Goal: Task Accomplishment & Management: Manage account settings

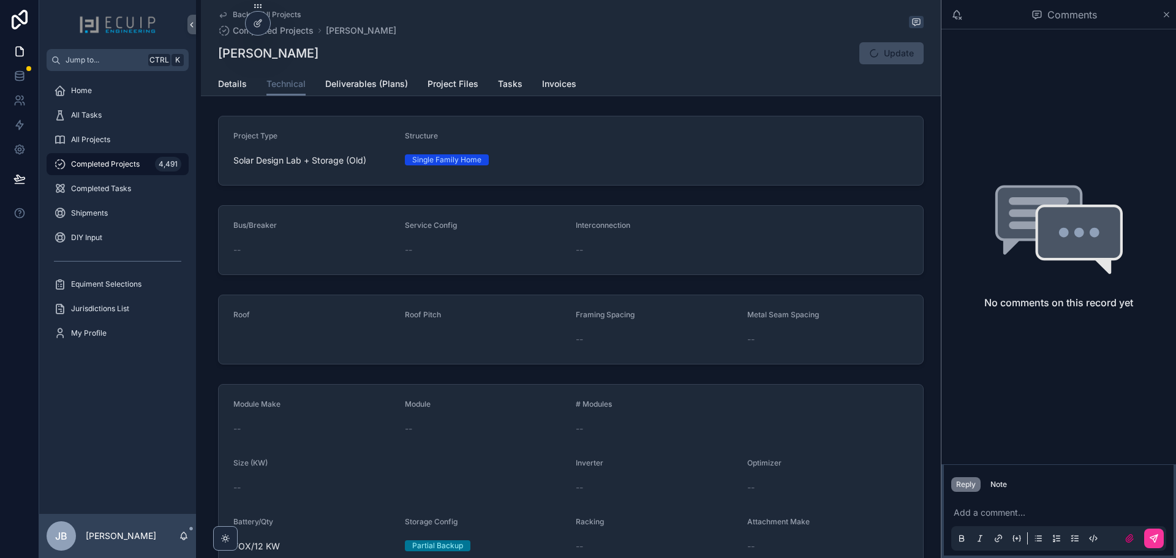
click at [230, 76] on link "Details" at bounding box center [232, 85] width 29 height 25
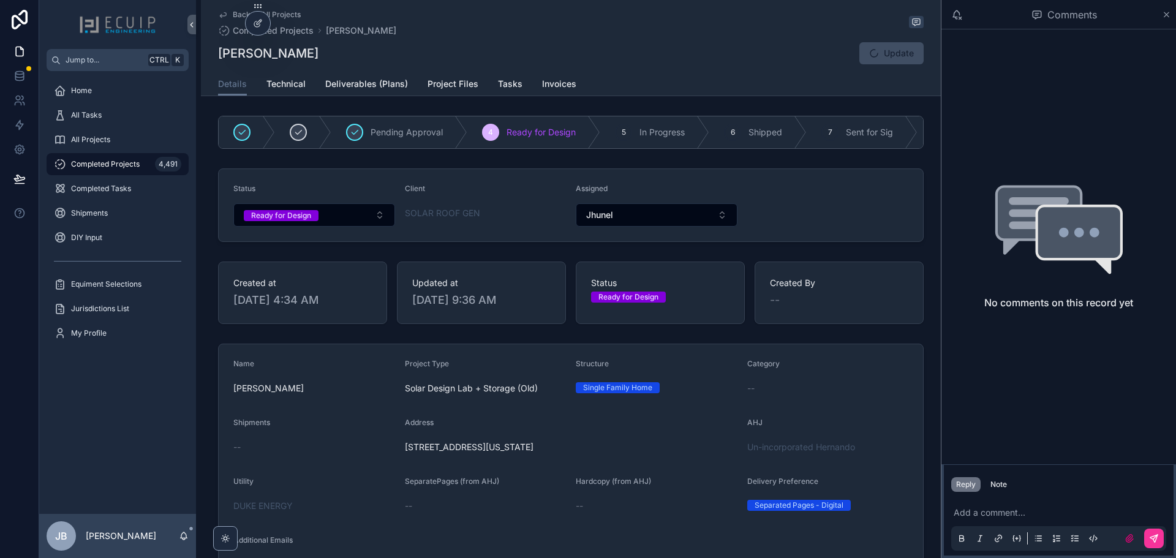
click at [96, 136] on span "All Projects" at bounding box center [90, 140] width 39 height 10
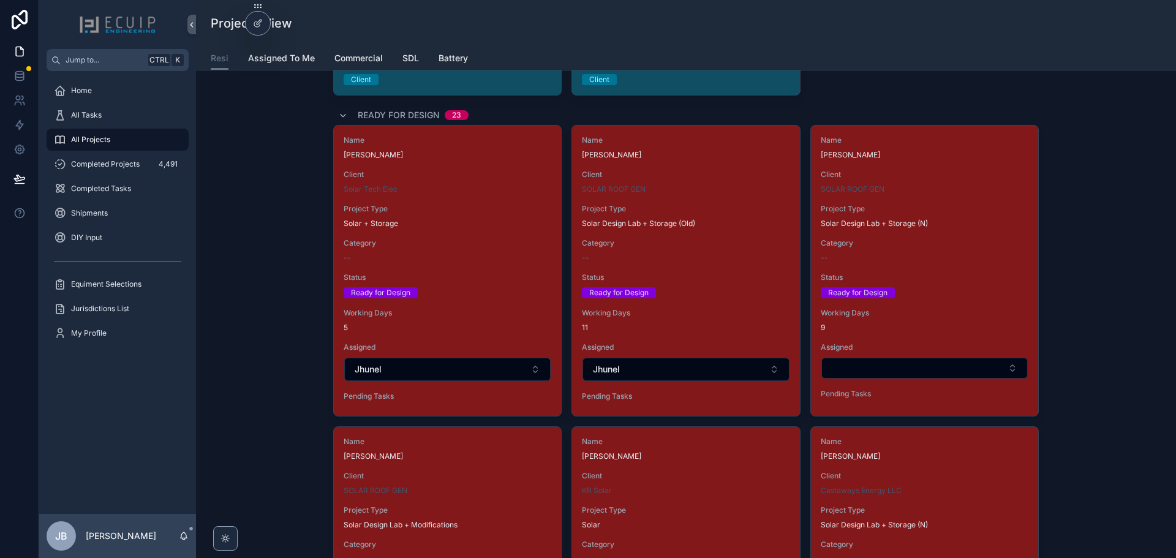
scroll to position [1953, 0]
click at [926, 274] on span "Status" at bounding box center [925, 277] width 208 height 10
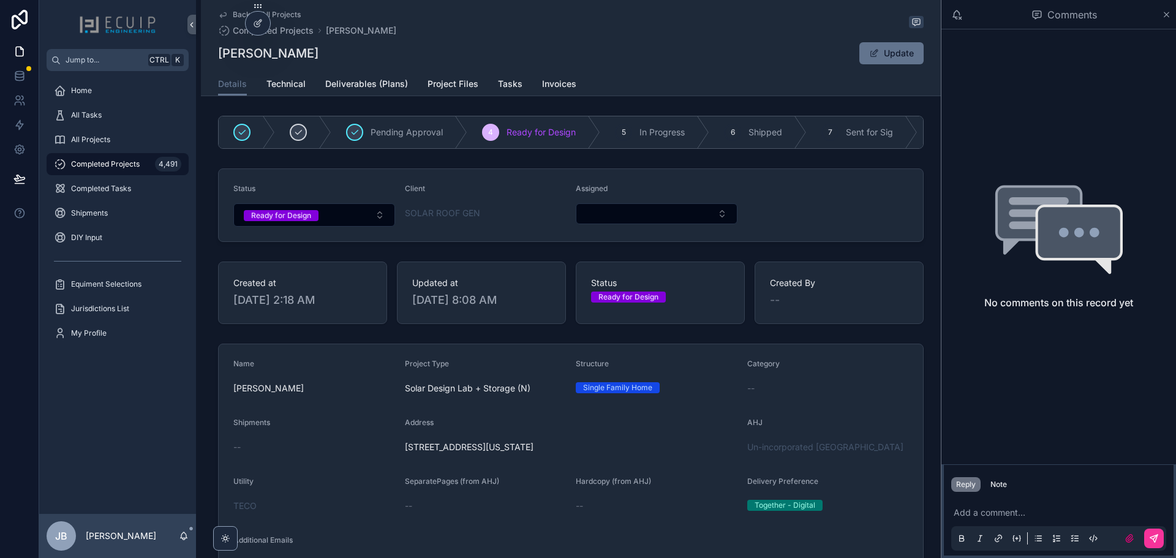
click at [655, 219] on button "Select Button" at bounding box center [657, 213] width 162 height 21
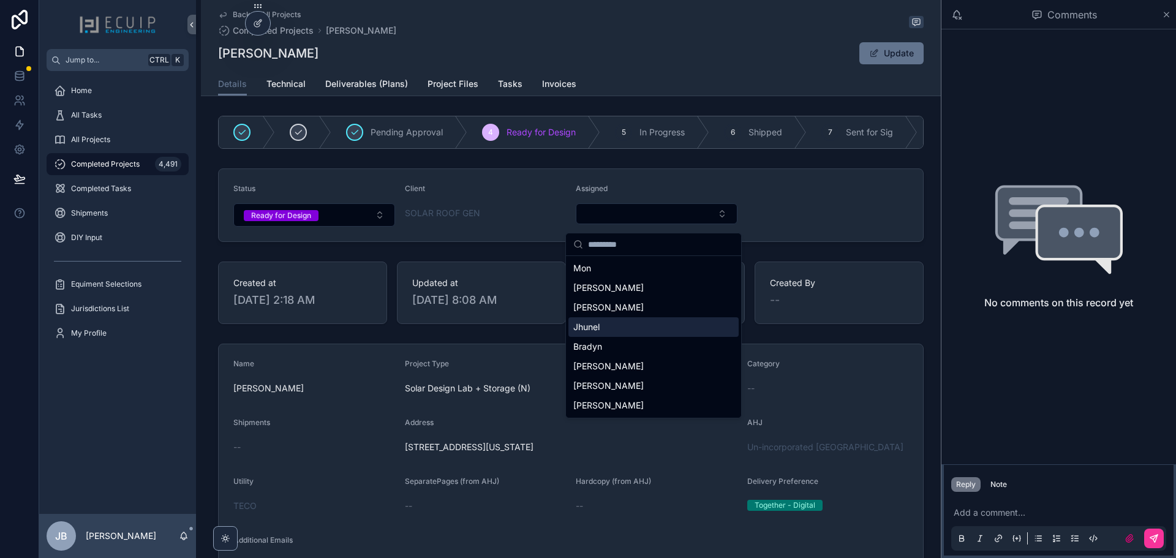
click at [599, 325] on span "Jhunel" at bounding box center [586, 327] width 26 height 12
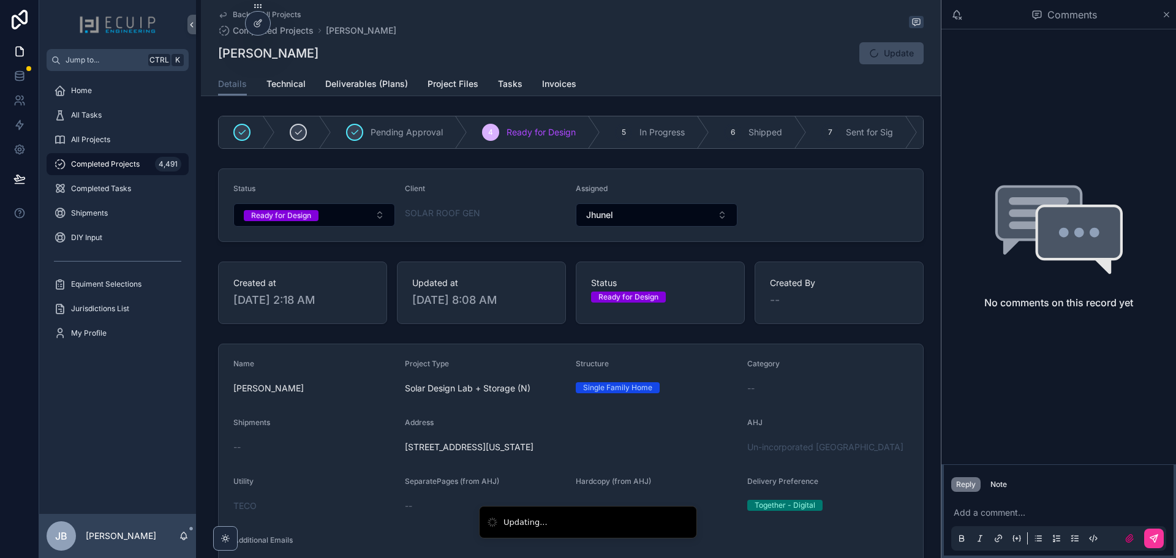
click at [794, 223] on form "Status Ready for Design Client SOLAR ROOF GEN Assigned Jhunel" at bounding box center [571, 205] width 705 height 72
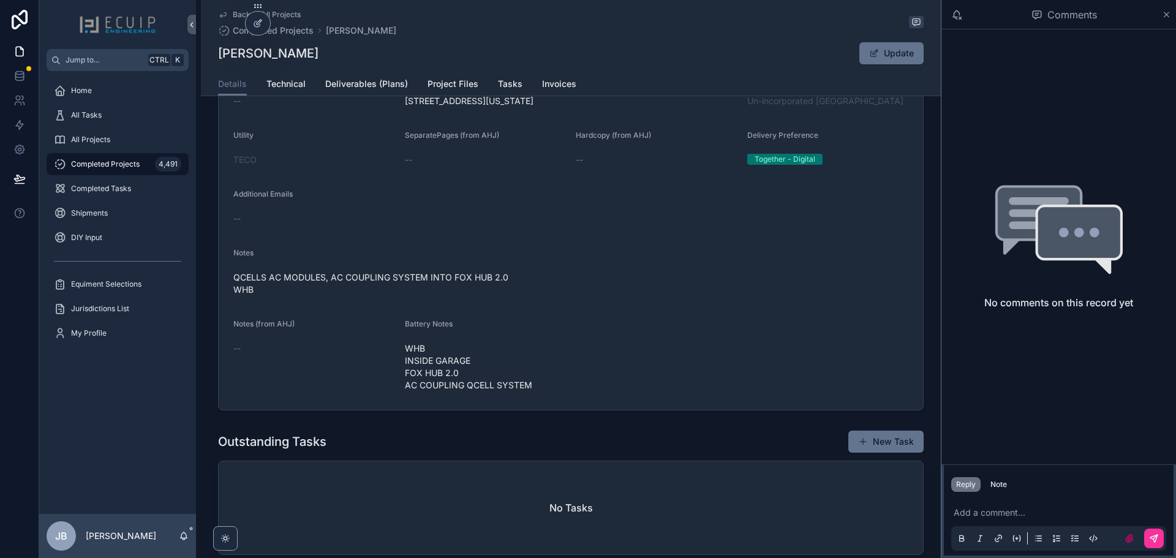
scroll to position [326, 0]
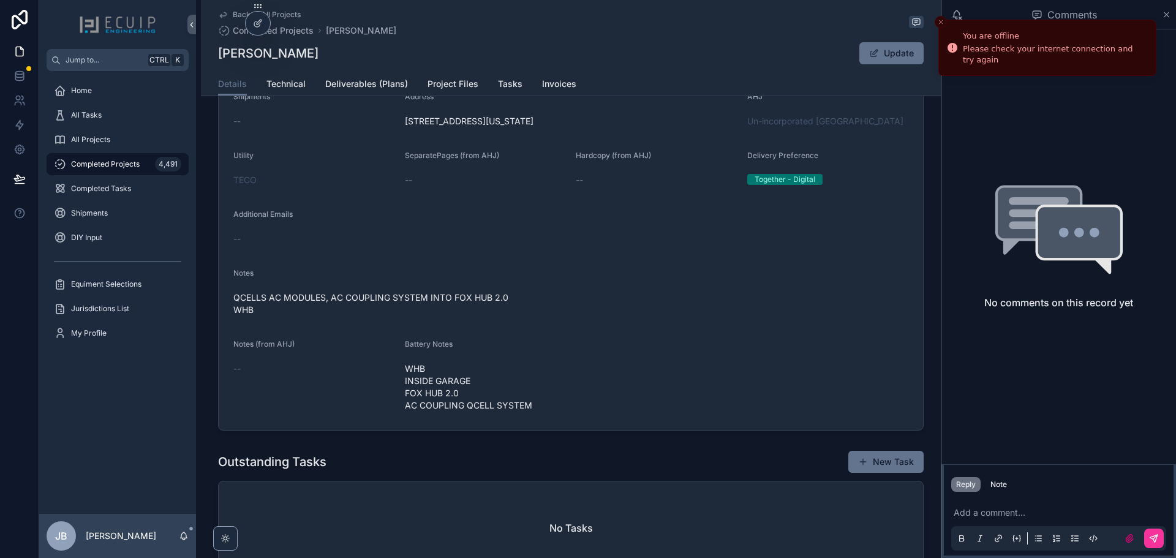
click at [453, 81] on span "Project Files" at bounding box center [453, 84] width 51 height 12
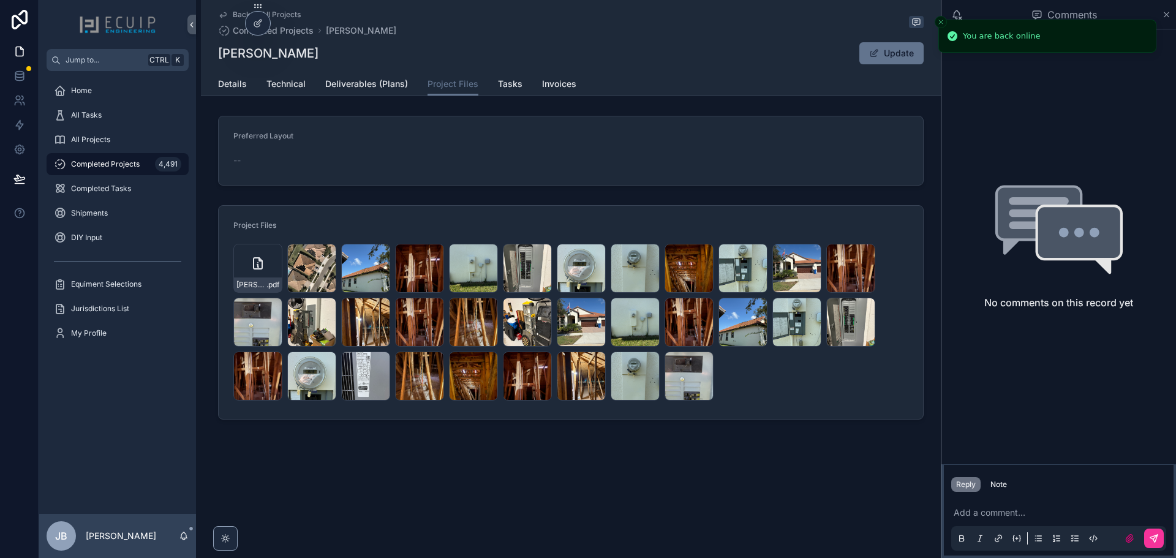
click at [254, 272] on div "Bertrand-Cooper-III-Engineering .pdf" at bounding box center [257, 268] width 49 height 49
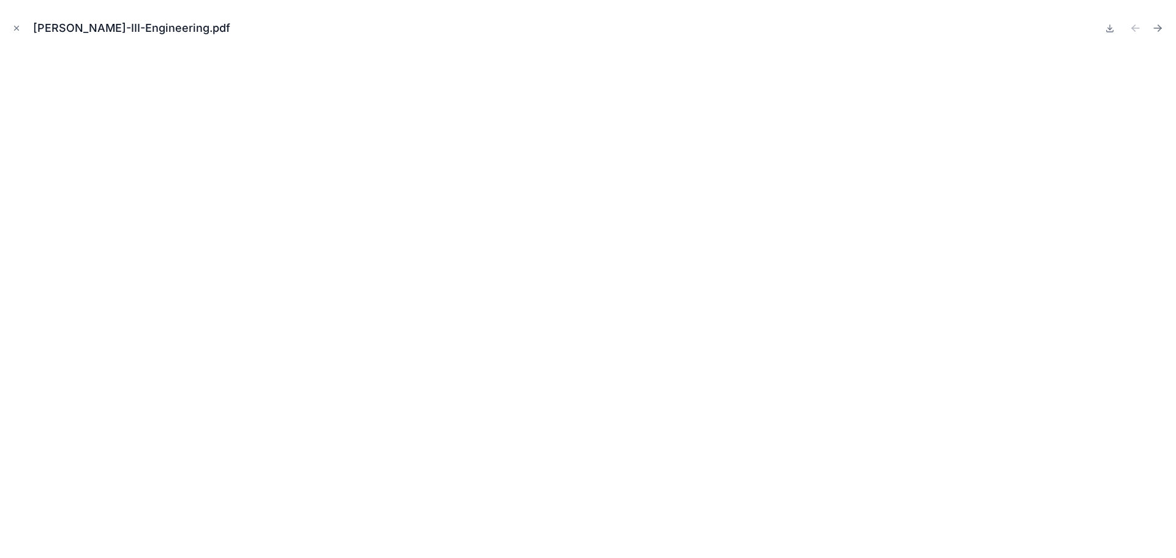
click at [1103, 72] on iframe at bounding box center [588, 299] width 1157 height 497
click at [865, 23] on div "Bertrand-Cooper-III-Engineering.pdf" at bounding box center [588, 28] width 1157 height 37
click at [18, 34] on button "Close modal" at bounding box center [16, 27] width 13 height 13
click at [10, 28] on icon at bounding box center [19, 20] width 25 height 20
click at [14, 28] on icon at bounding box center [20, 20] width 16 height 20
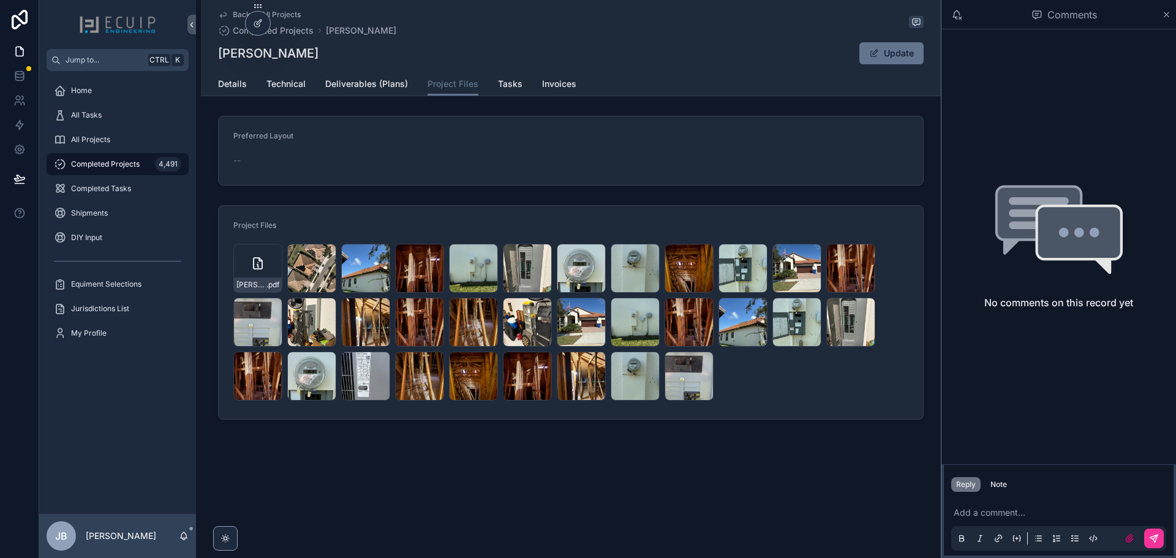
click at [15, 29] on icon at bounding box center [20, 20] width 16 height 20
click at [18, 25] on icon at bounding box center [20, 20] width 16 height 20
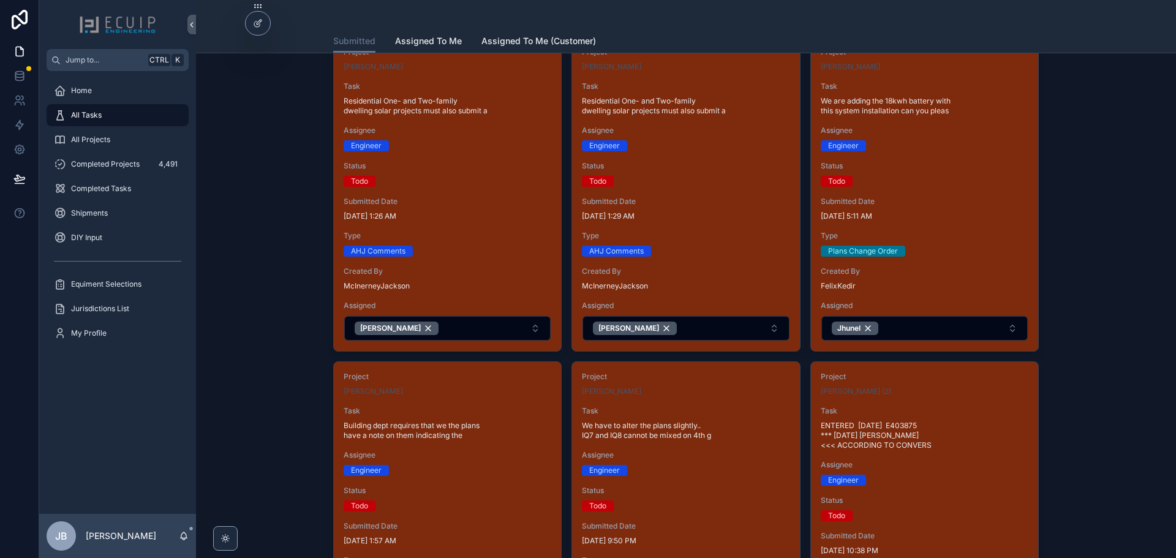
scroll to position [429, 0]
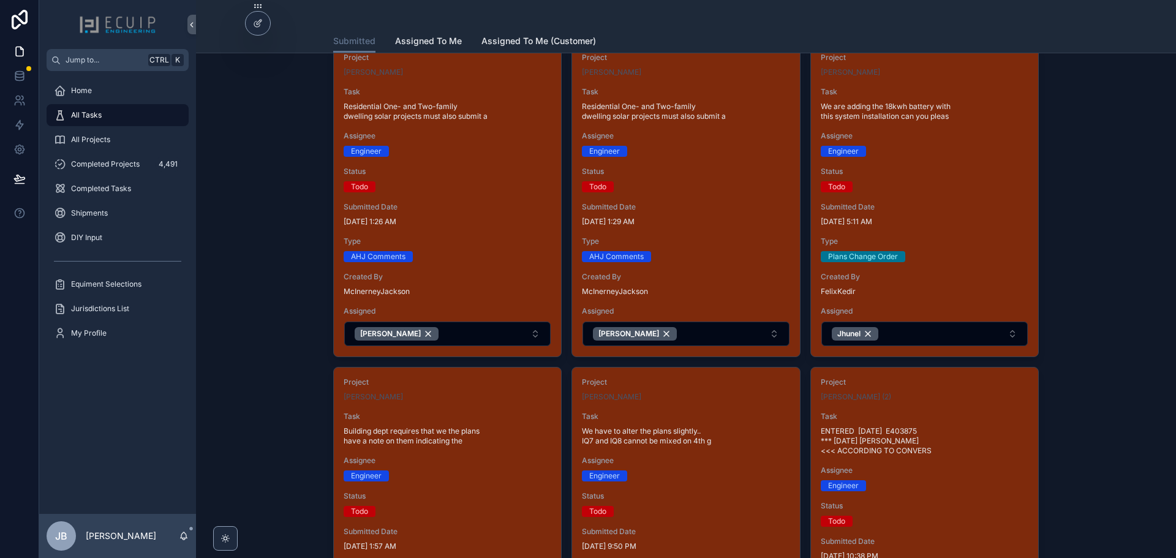
click at [914, 330] on button "Jhunel" at bounding box center [925, 334] width 206 height 25
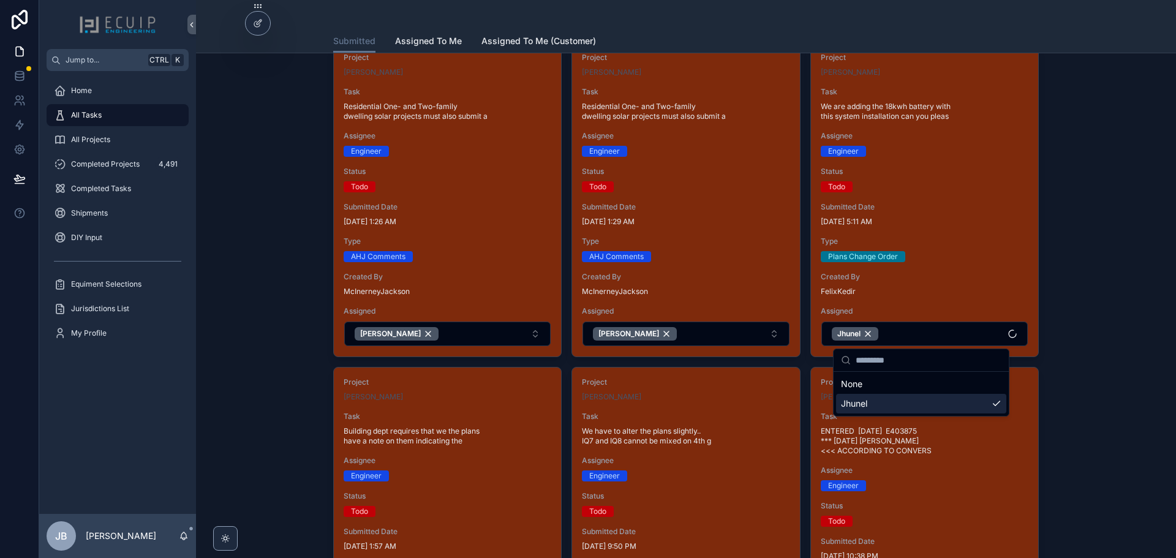
click at [877, 401] on div "Jhunel" at bounding box center [921, 404] width 170 height 20
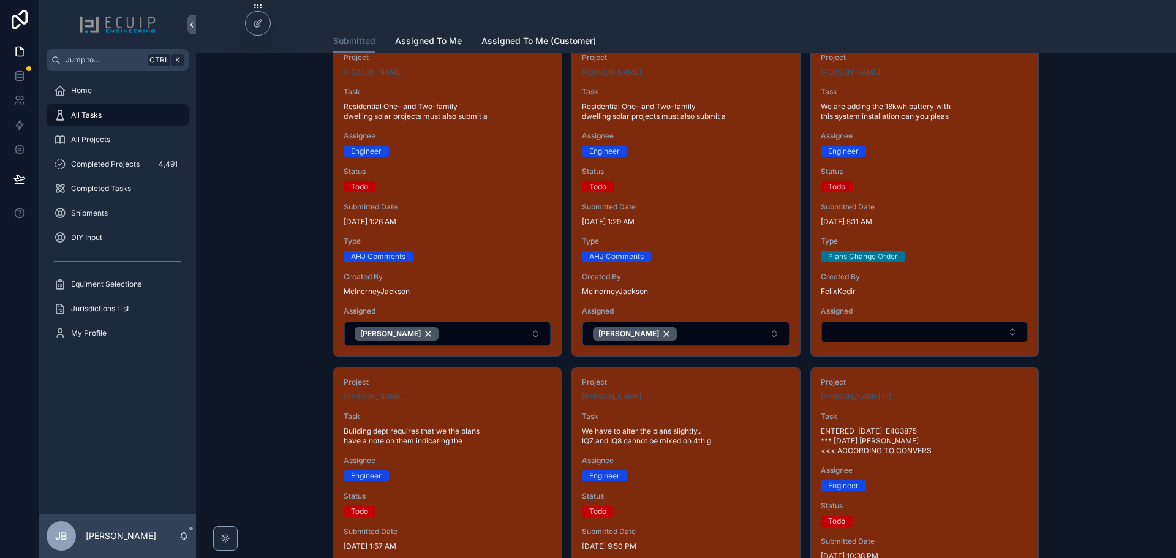
click at [931, 328] on button "Select Button" at bounding box center [925, 332] width 206 height 21
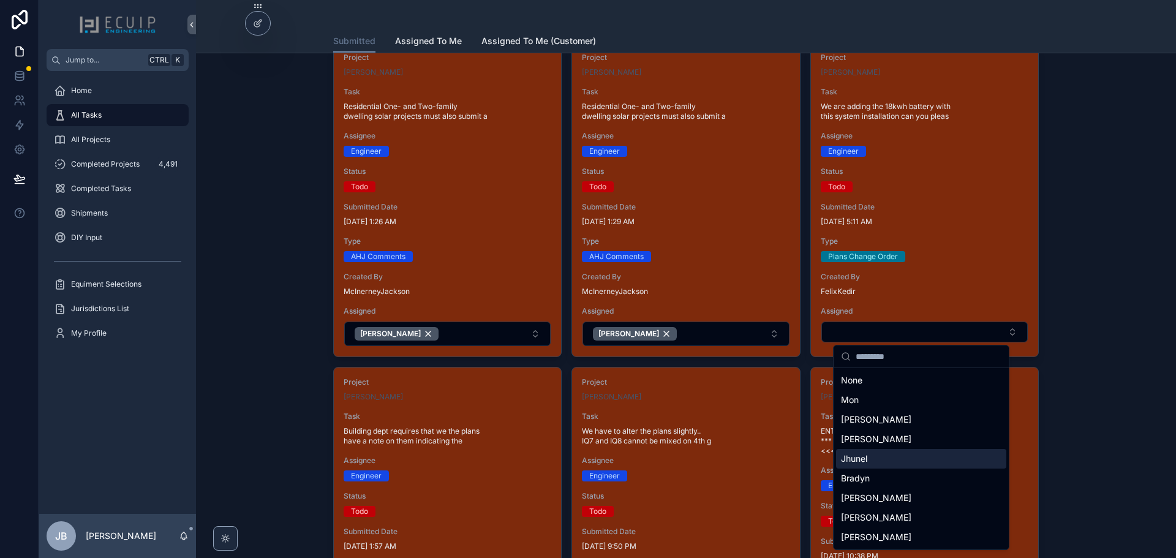
click at [871, 462] on div "Jhunel" at bounding box center [921, 459] width 170 height 20
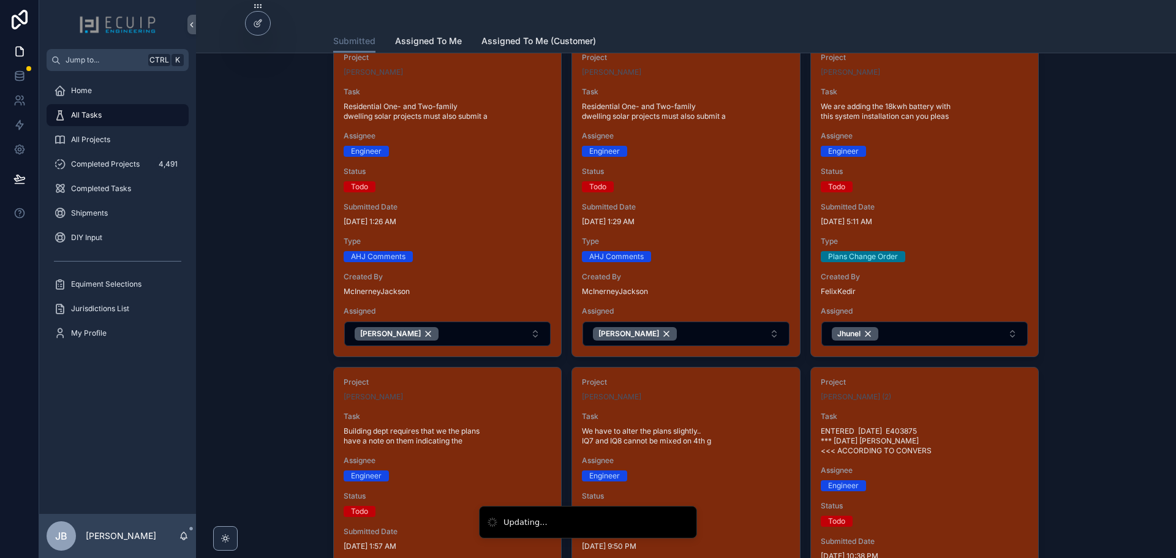
click at [899, 336] on button "Jhunel" at bounding box center [925, 334] width 206 height 25
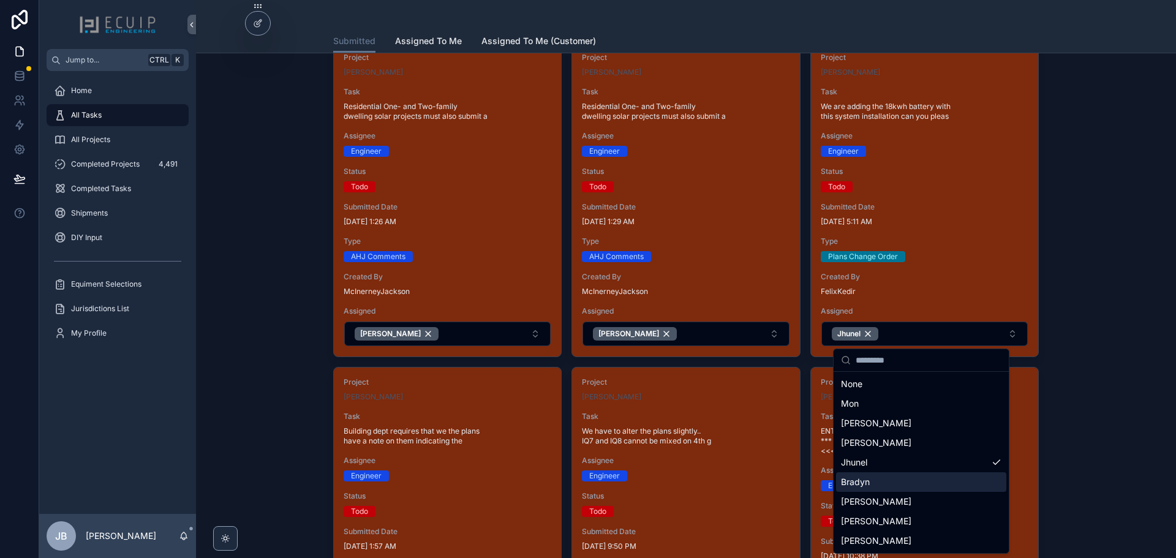
click at [880, 482] on div "Bradyn" at bounding box center [921, 482] width 170 height 20
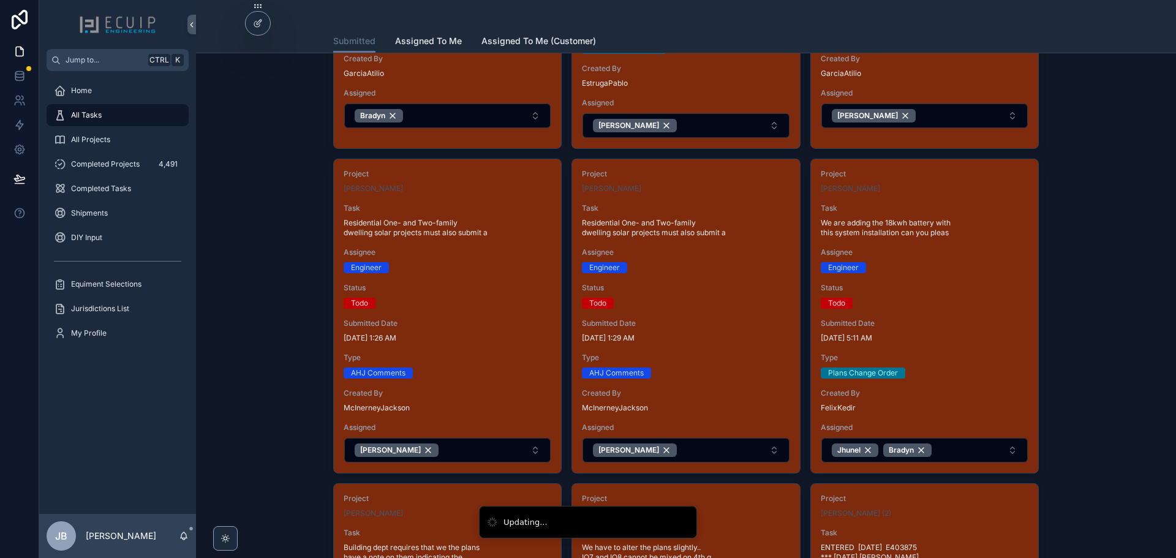
scroll to position [306, 0]
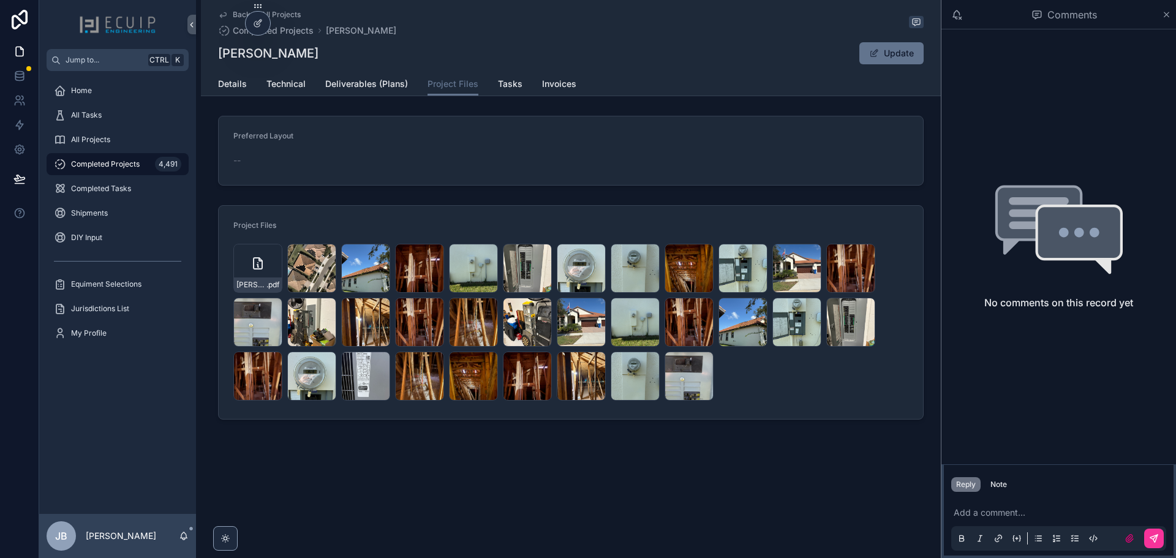
click at [267, 263] on div "[PERSON_NAME]-III-Engineering .pdf" at bounding box center [257, 268] width 49 height 49
click at [249, 268] on div "[PERSON_NAME]-III-Engineering .pdf" at bounding box center [257, 268] width 49 height 49
click at [225, 83] on span "Details" at bounding box center [232, 84] width 29 height 12
click at [233, 53] on div "Bertrand Cooper III Update" at bounding box center [571, 53] width 706 height 23
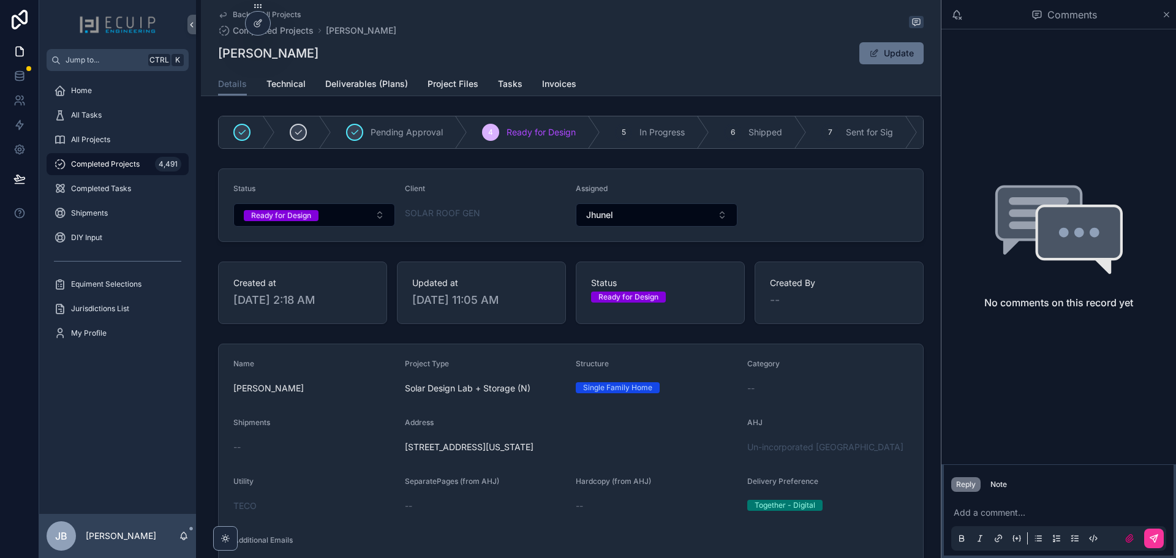
drag, startPoint x: 337, startPoint y: 48, endPoint x: 216, endPoint y: 54, distance: 121.5
click at [218, 54] on div "Bertrand Cooper III Update" at bounding box center [571, 53] width 706 height 23
copy h1 "[PERSON_NAME]"
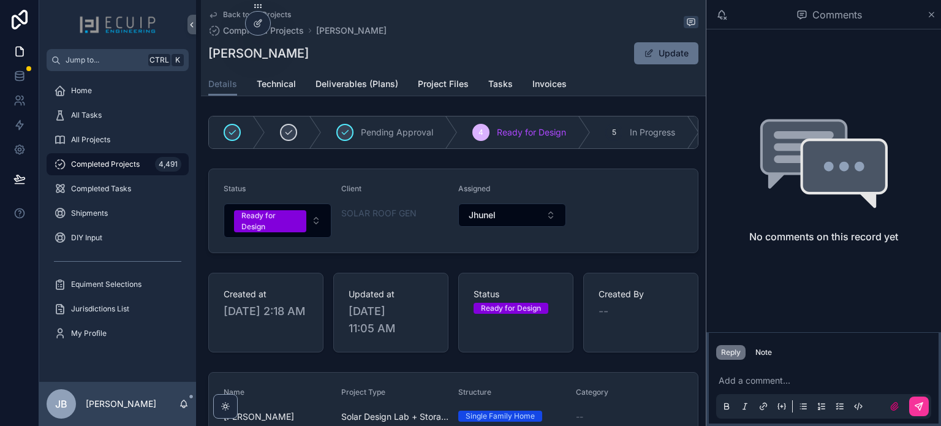
click at [594, 210] on form "Status Ready for Design Client SOLAR ROOF GEN Assigned Jhunel" at bounding box center [453, 210] width 489 height 83
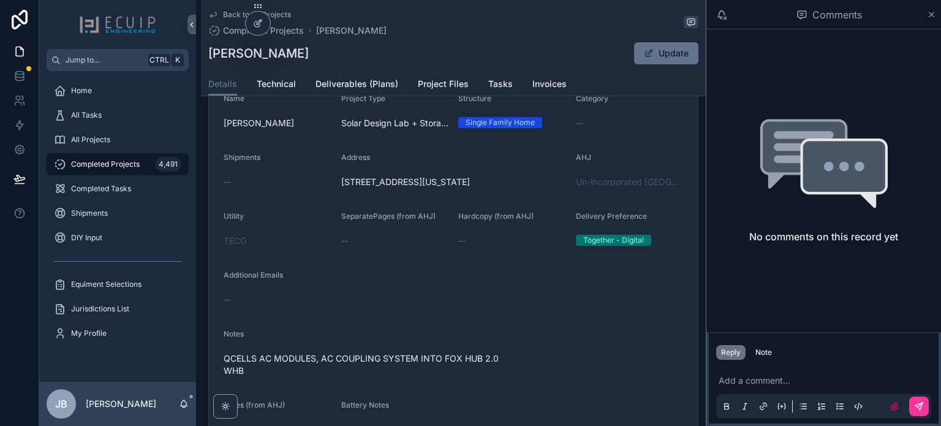
scroll to position [306, 0]
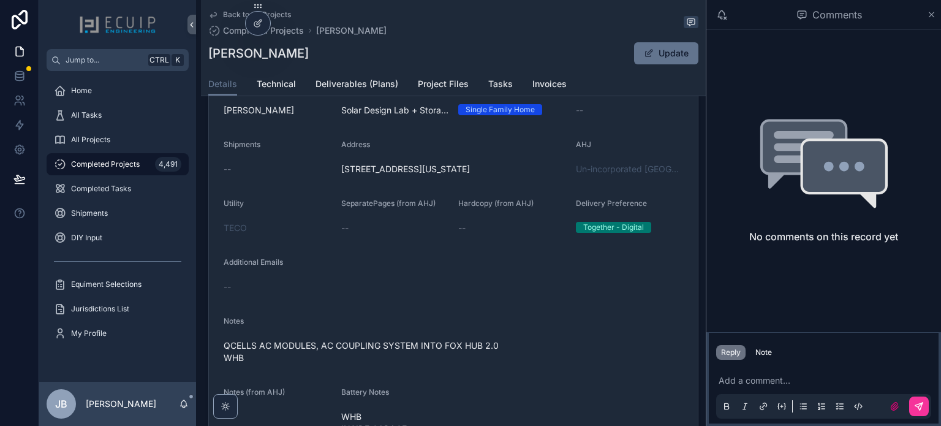
click at [100, 143] on span "All Projects" at bounding box center [90, 140] width 39 height 10
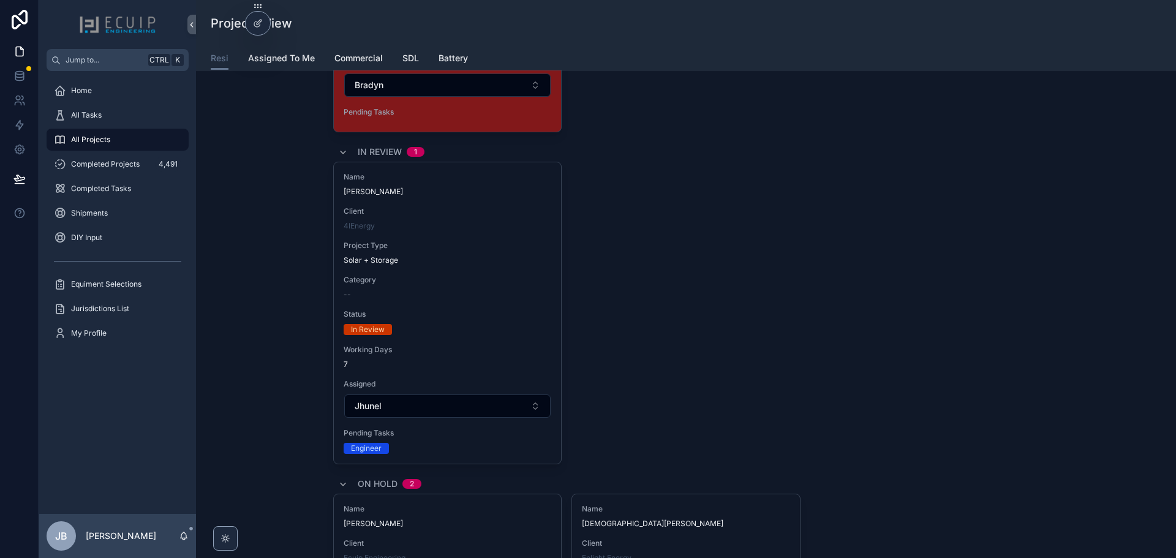
scroll to position [4643, 0]
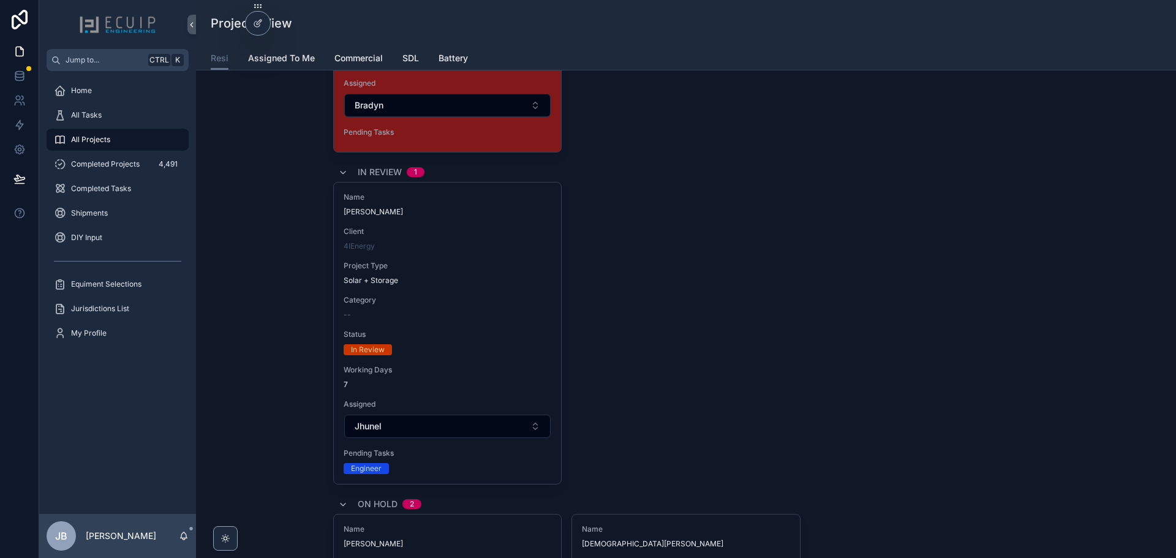
click at [509, 335] on span "Status" at bounding box center [448, 335] width 208 height 10
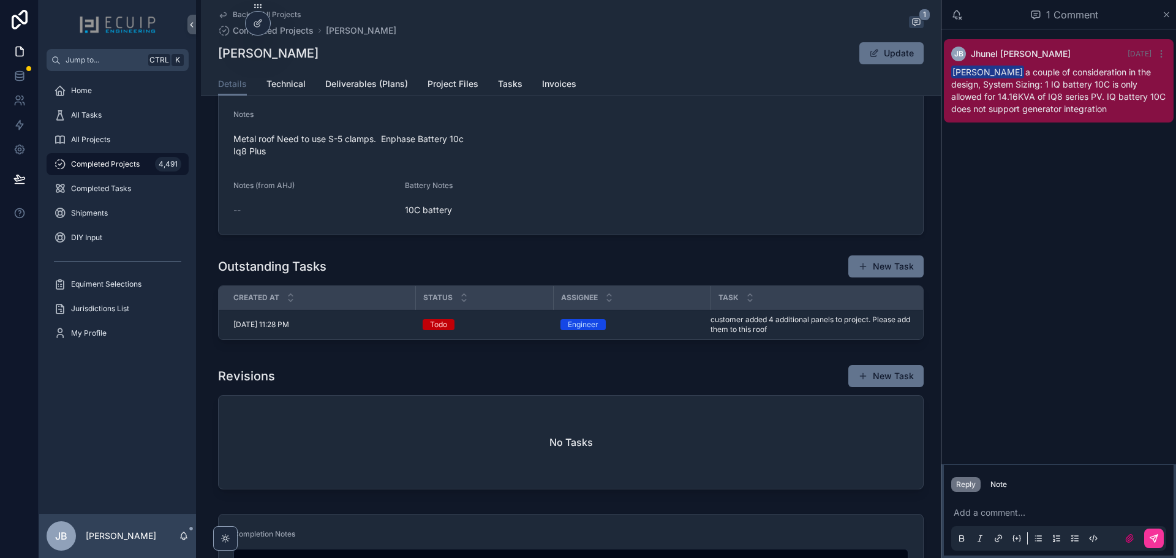
scroll to position [490, 0]
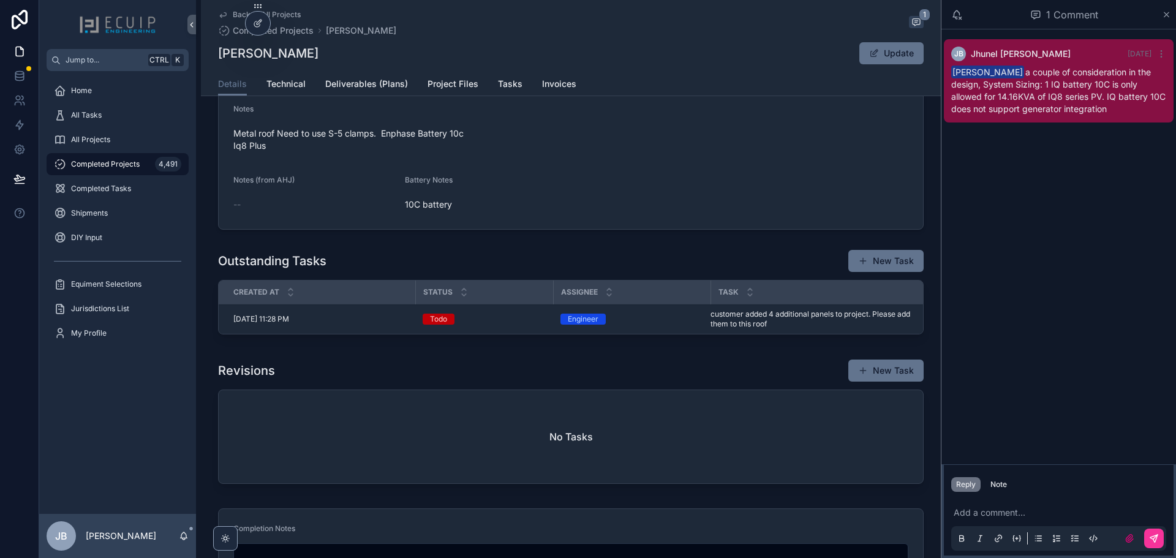
click at [747, 325] on span "customer added 4 additional panels to project. Please add them to this roof" at bounding box center [813, 319] width 205 height 20
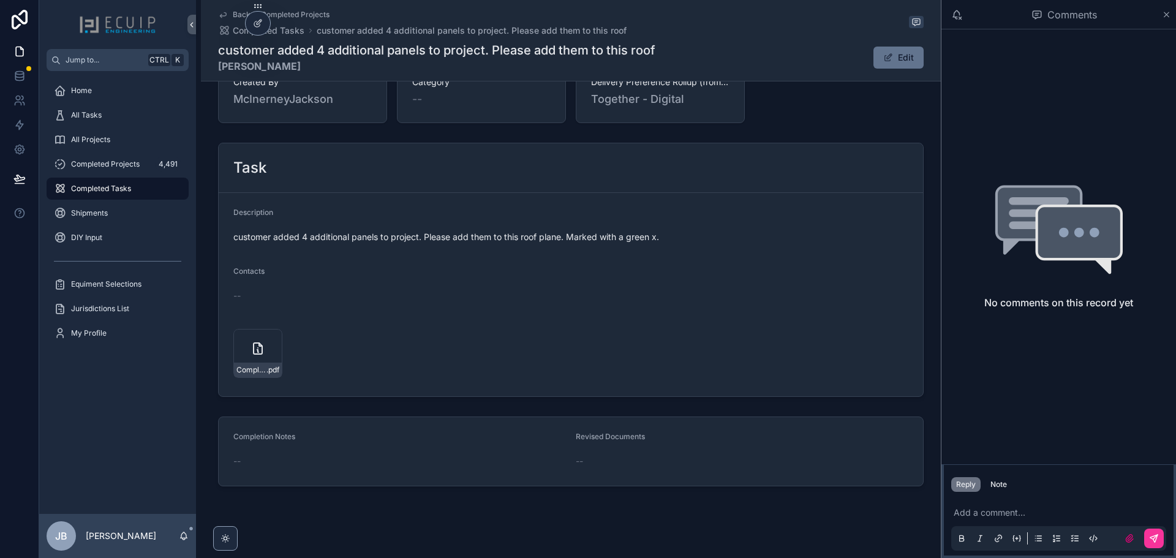
scroll to position [387, 0]
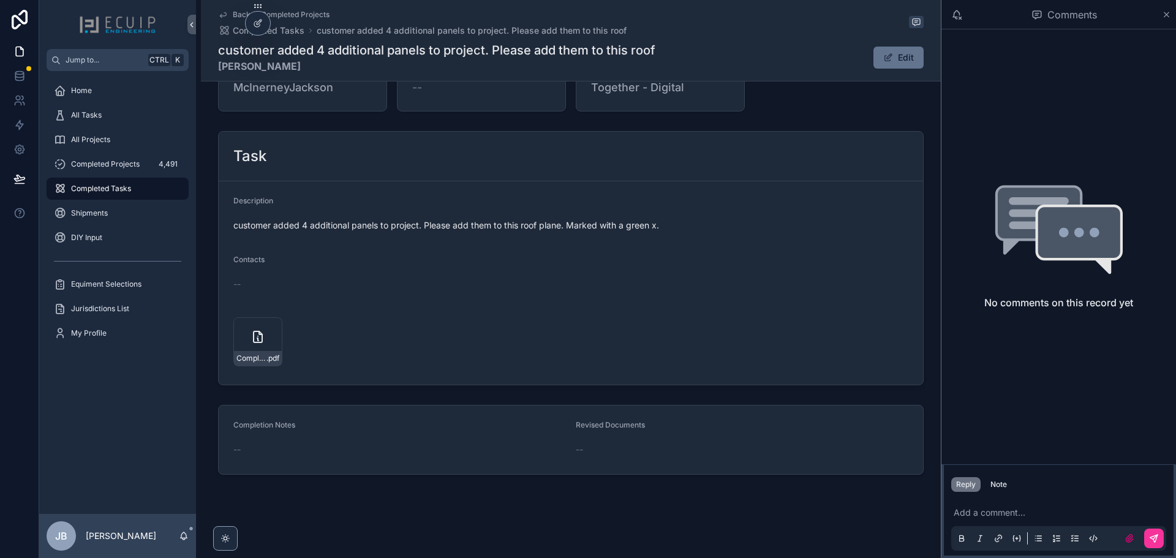
click at [248, 340] on div "Complete_with_Docusign_CONSTRUCTION_CHANGE_O-(1) .pdf" at bounding box center [257, 341] width 49 height 49
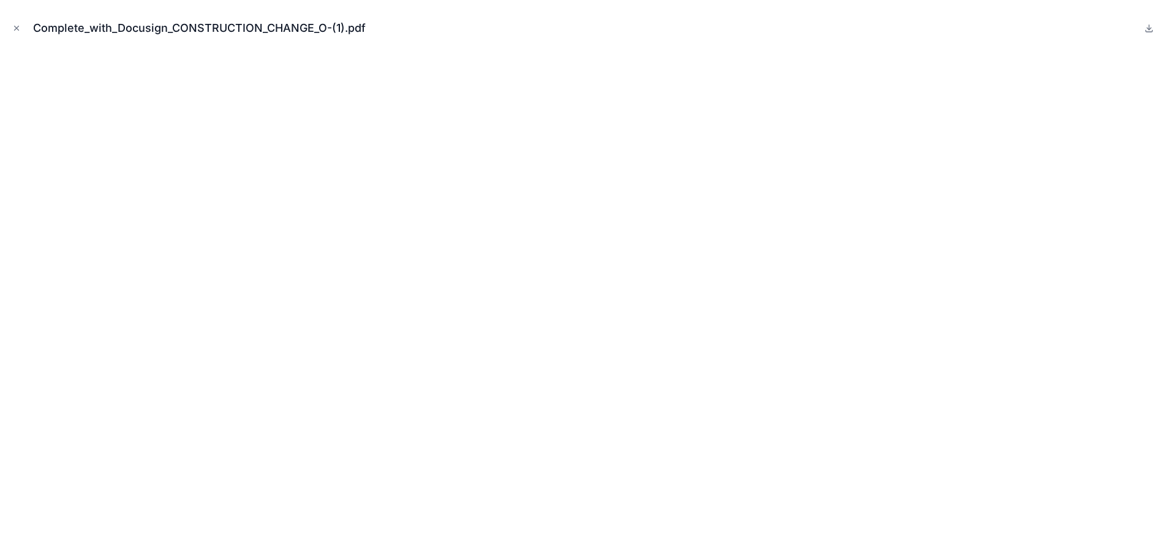
click at [18, 29] on icon "Close modal" at bounding box center [16, 28] width 9 height 9
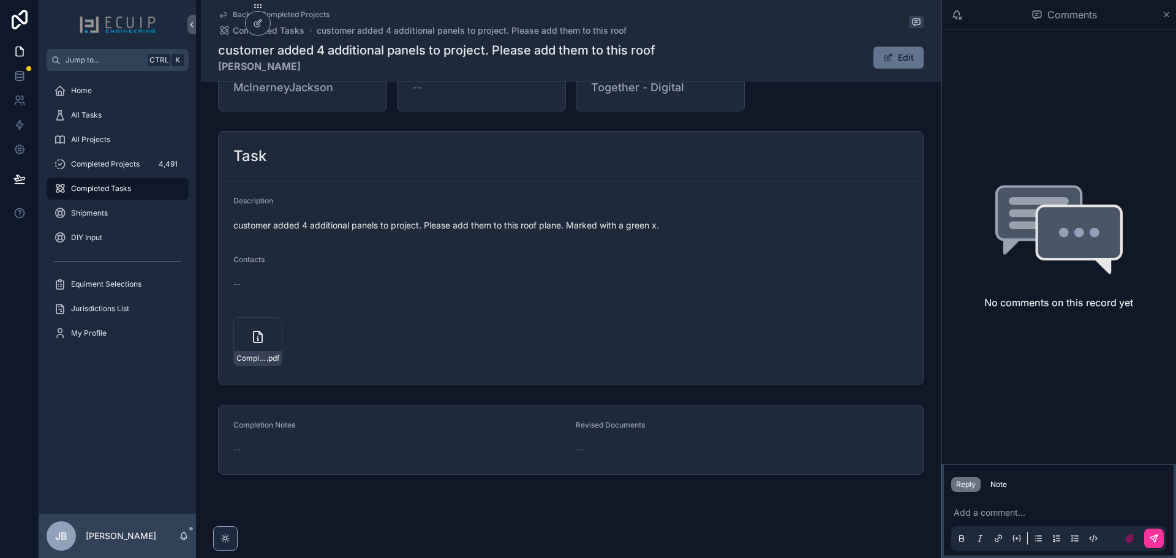
click at [103, 109] on div "All Tasks" at bounding box center [117, 115] width 127 height 20
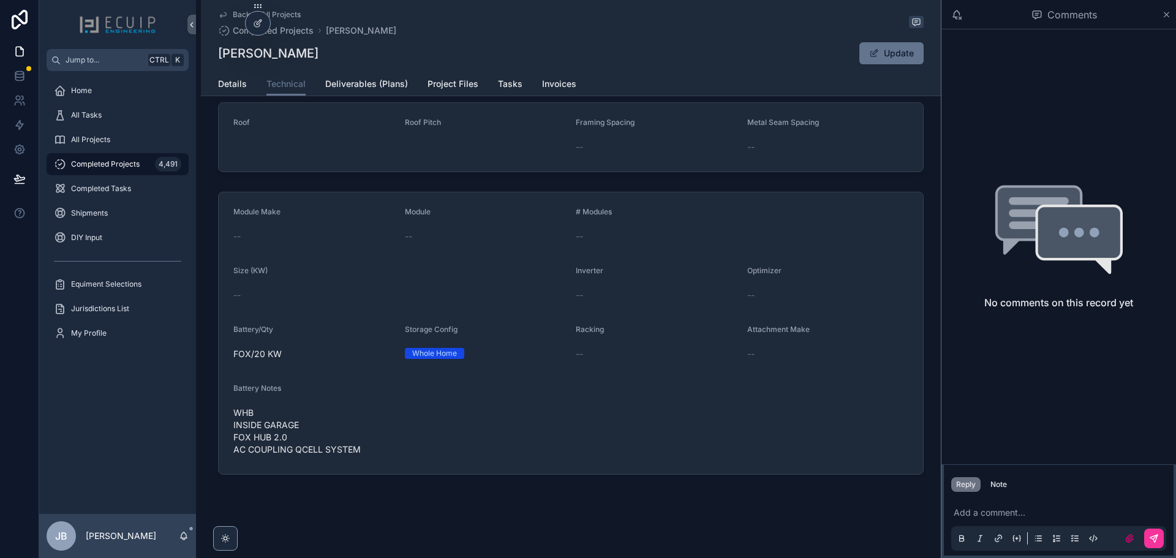
scroll to position [191, 0]
